Goal: Task Accomplishment & Management: Use online tool/utility

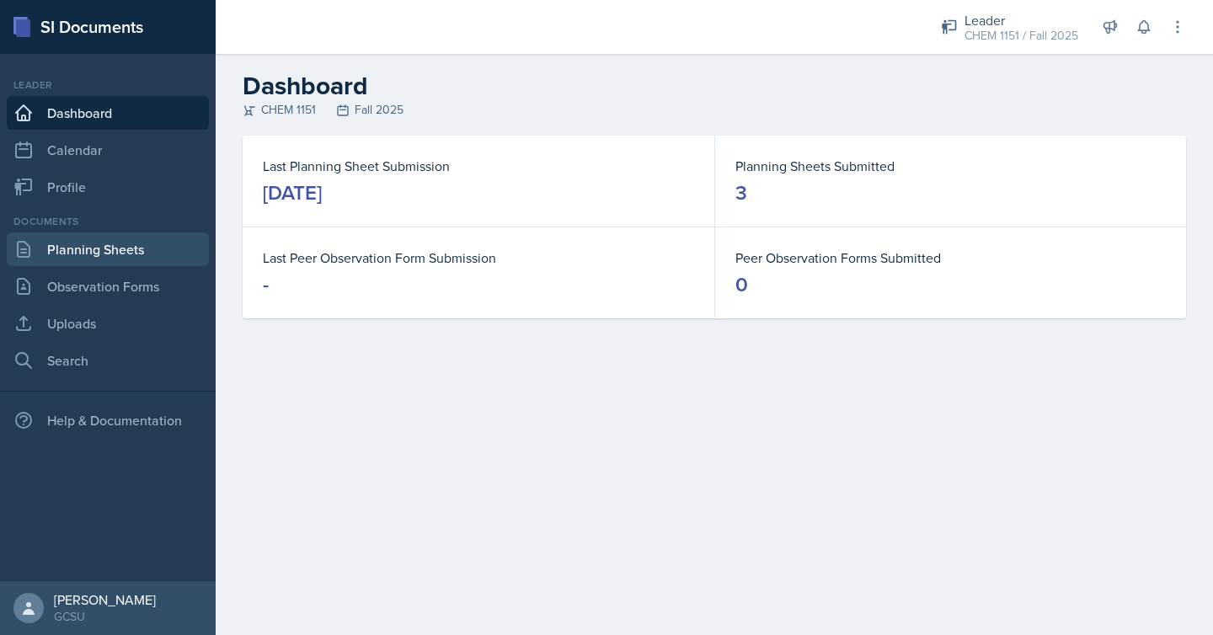
click at [158, 254] on link "Planning Sheets" at bounding box center [108, 250] width 202 height 34
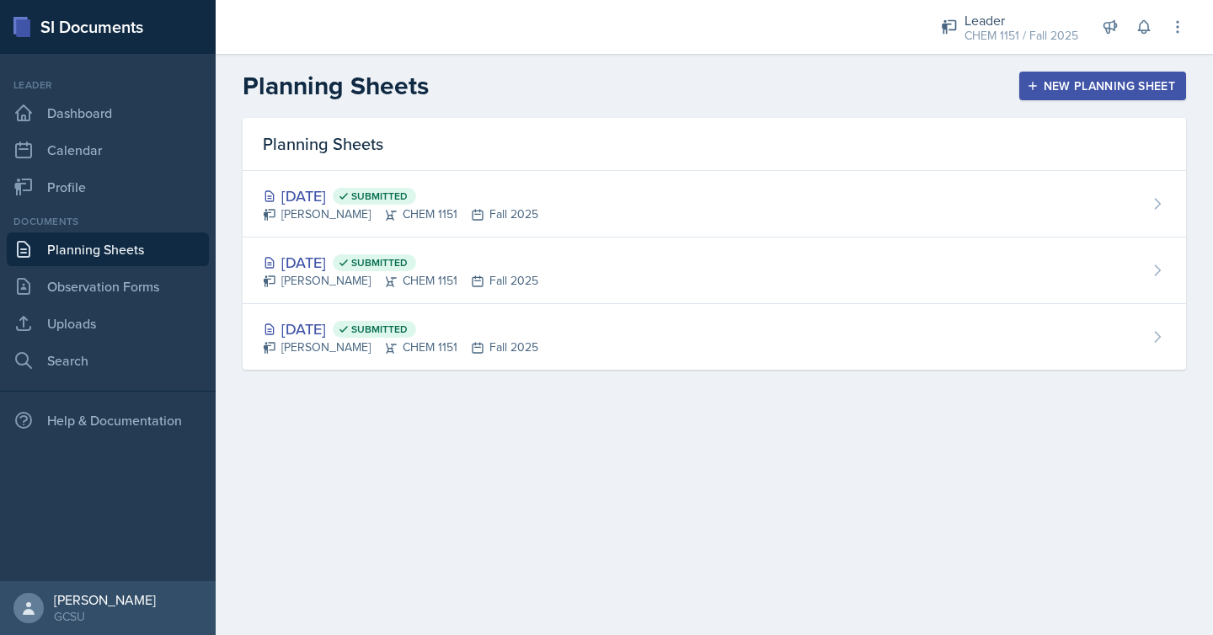
click at [1081, 96] on button "New Planning Sheet" at bounding box center [1103, 86] width 167 height 29
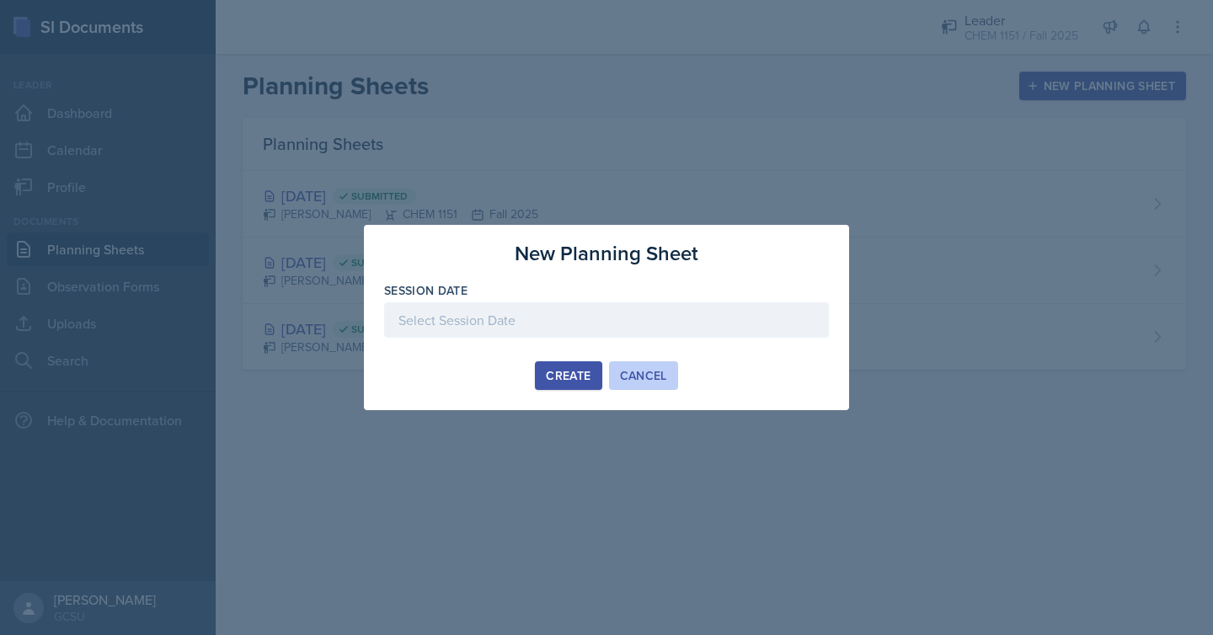
click at [654, 370] on div "Cancel" at bounding box center [643, 375] width 47 height 13
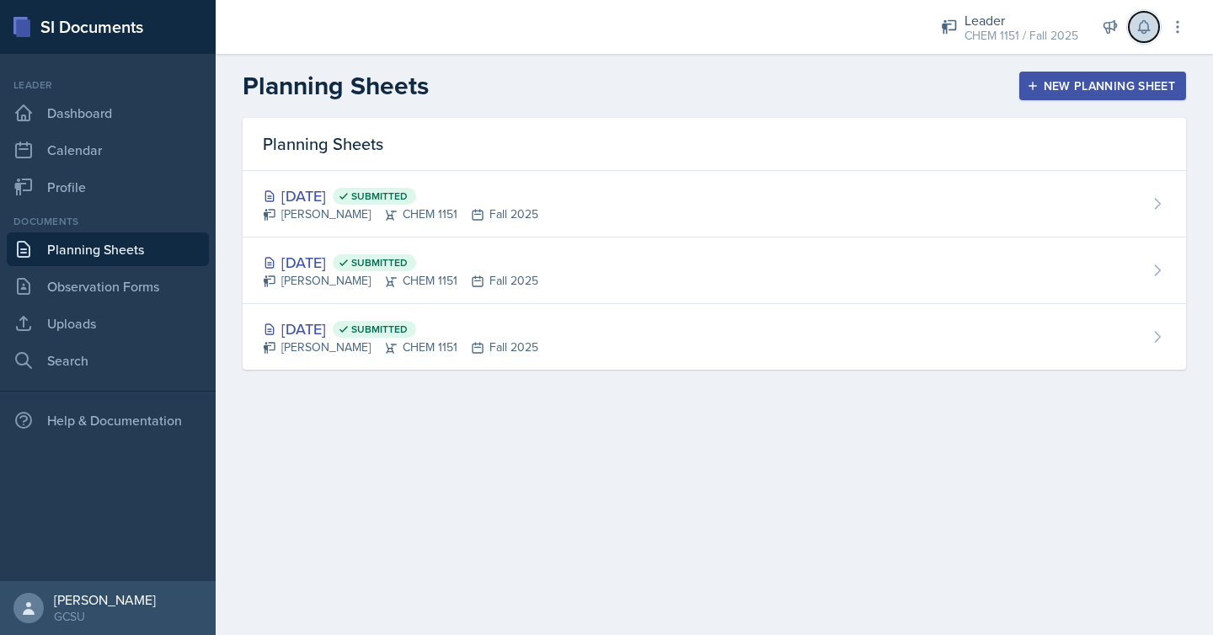
click at [1145, 21] on icon at bounding box center [1143, 27] width 11 height 13
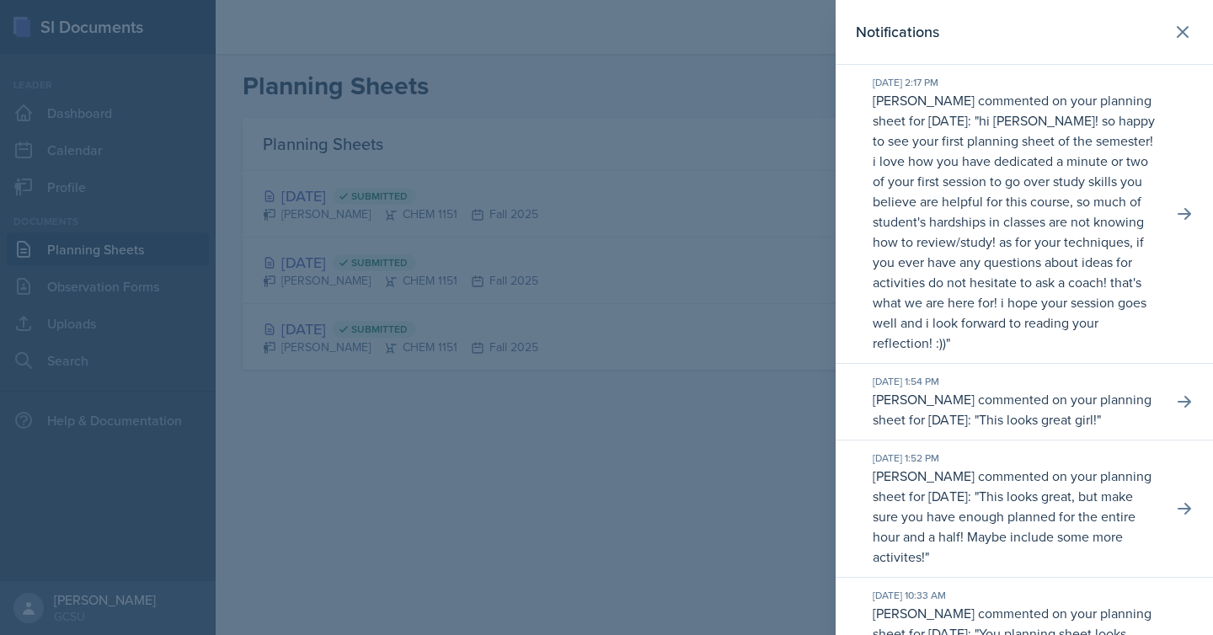
click at [764, 334] on div at bounding box center [606, 317] width 1213 height 635
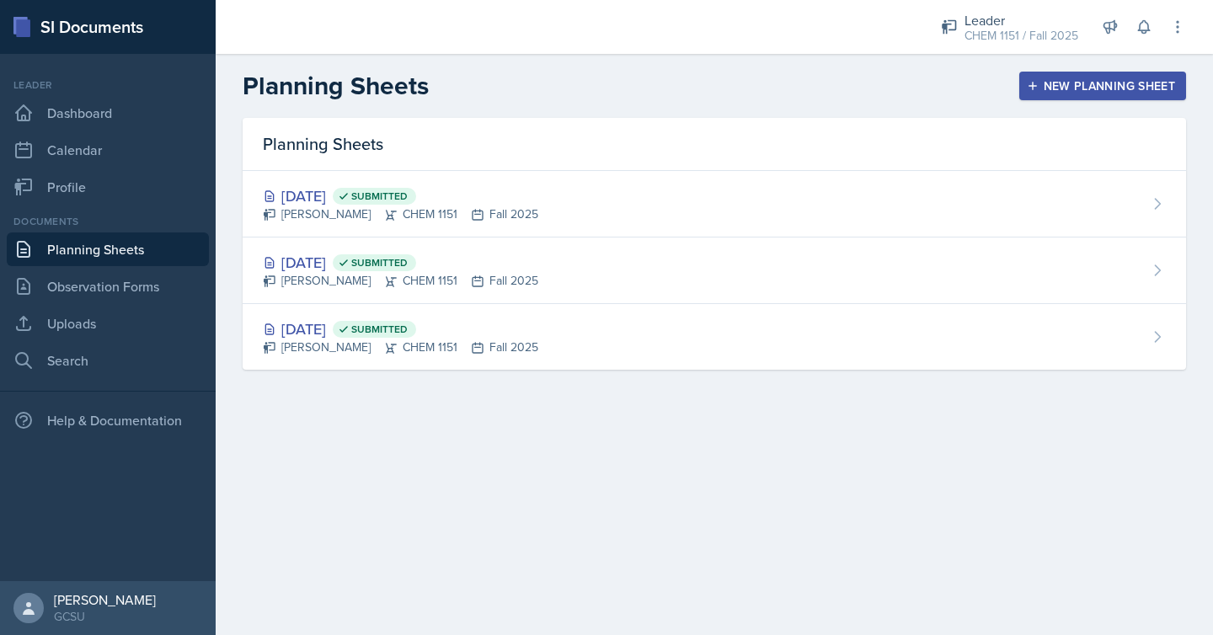
click at [1099, 95] on button "New Planning Sheet" at bounding box center [1103, 86] width 167 height 29
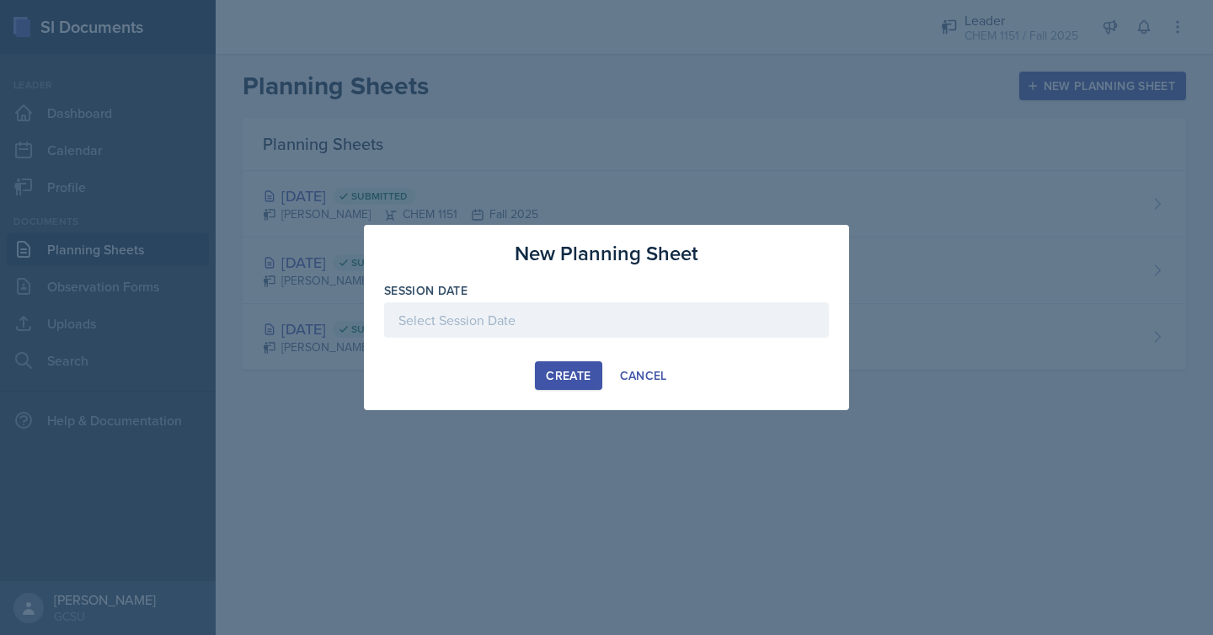
click at [671, 313] on div at bounding box center [606, 320] width 445 height 35
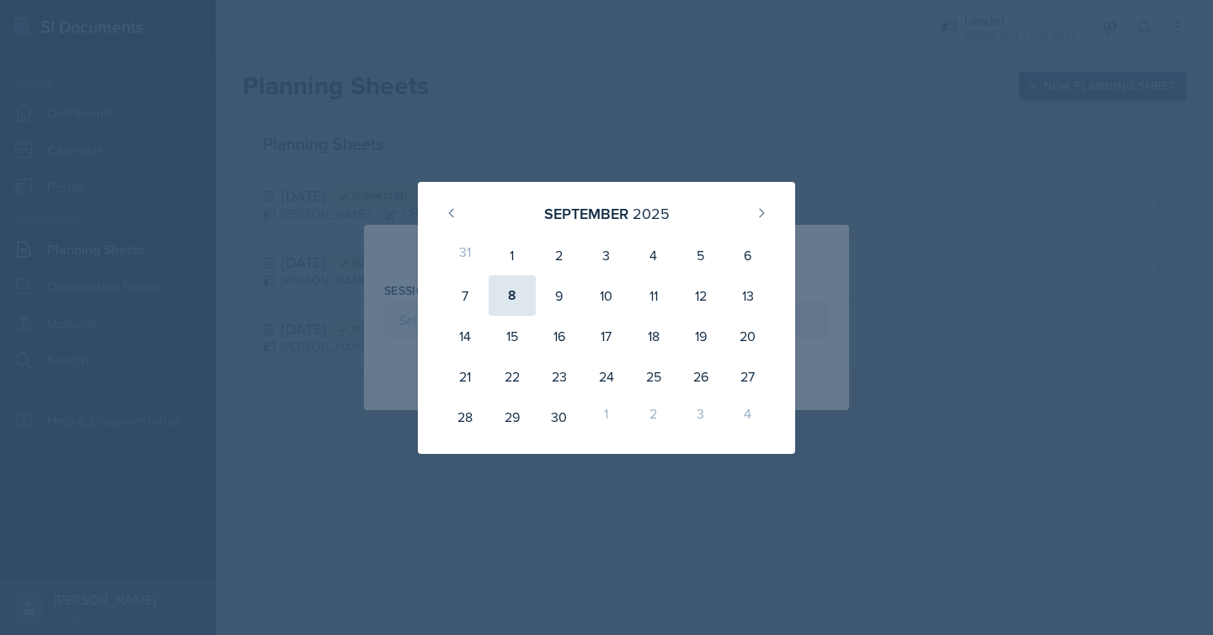
click at [521, 294] on div "8" at bounding box center [512, 296] width 47 height 40
type input "[DATE]"
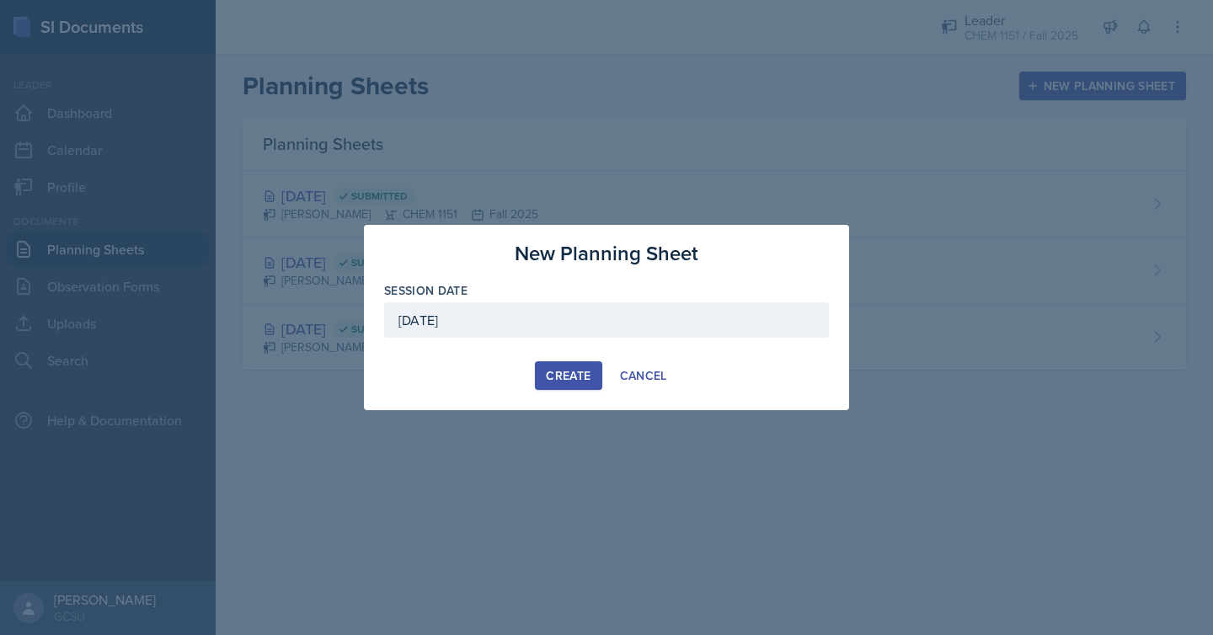
click at [555, 366] on button "Create" at bounding box center [568, 376] width 67 height 29
